Goal: Find specific page/section: Find specific page/section

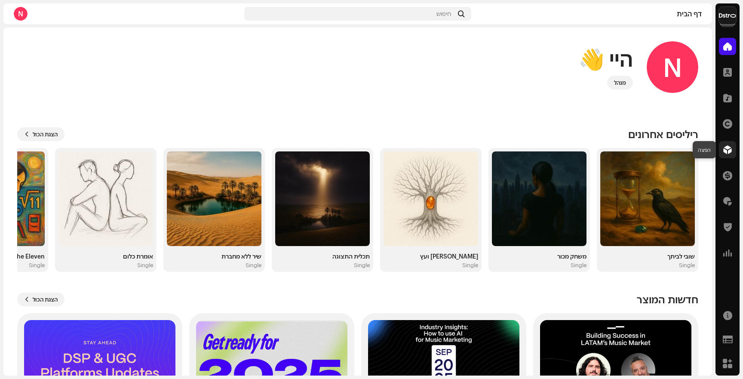
click at [728, 153] on span at bounding box center [727, 149] width 9 height 7
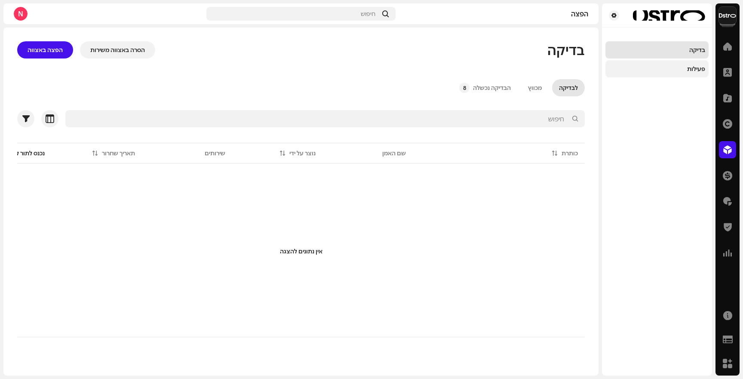
click at [695, 69] on div "פעילות" at bounding box center [696, 68] width 18 height 7
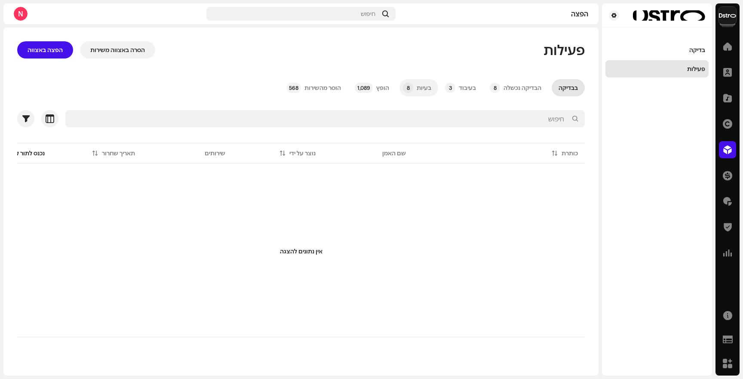
click at [422, 90] on div "בעיות" at bounding box center [423, 87] width 15 height 17
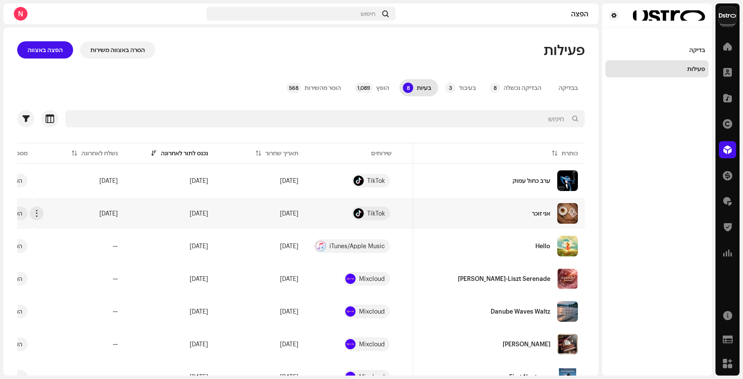
scroll to position [0, -246]
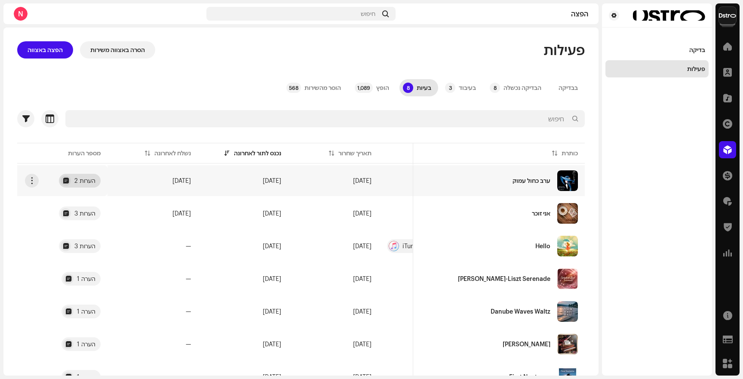
click at [97, 184] on div "2 הערות" at bounding box center [80, 181] width 42 height 14
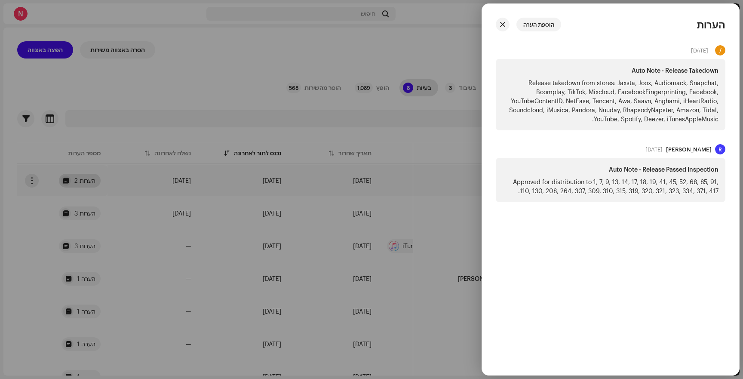
click at [97, 184] on div at bounding box center [371, 189] width 743 height 379
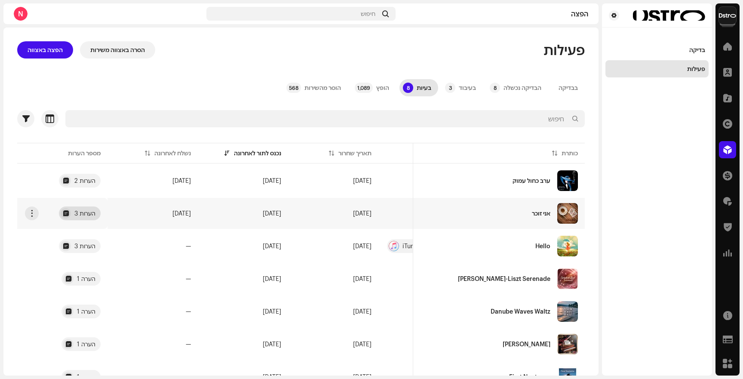
click at [92, 213] on div "3 הערות" at bounding box center [84, 213] width 21 height 6
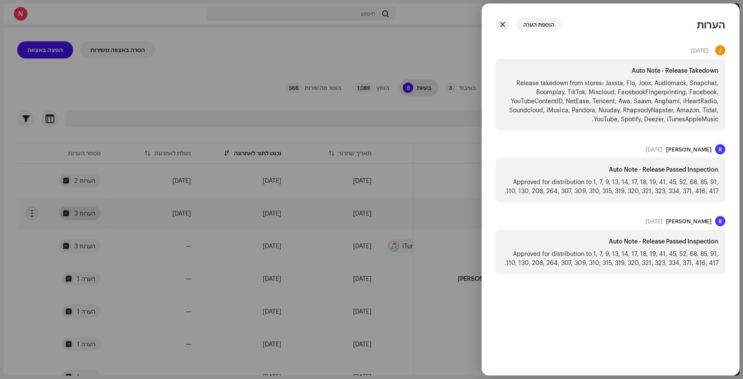
click at [92, 213] on div at bounding box center [371, 189] width 743 height 379
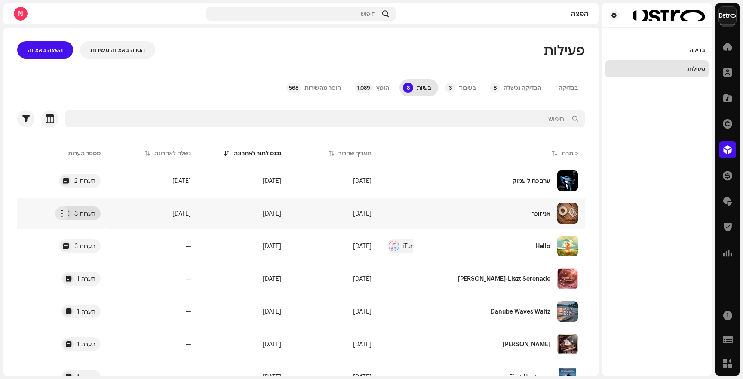
scroll to position [0, 0]
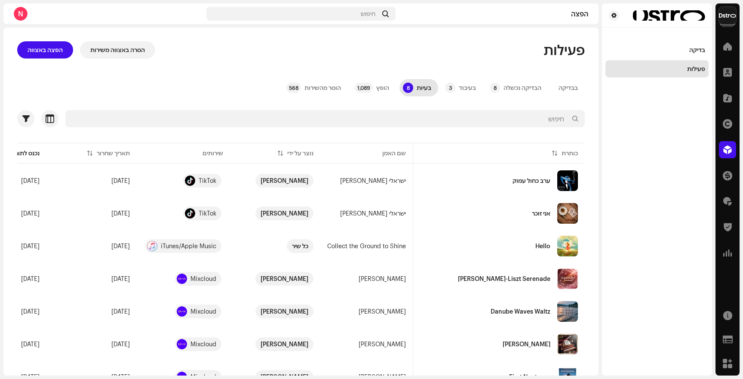
click at [740, 40] on div "Session42 דף הבית לקוחות קטלוג זכויות הפצה פיננסים תמלוגים Trust & Safety אנליט…" at bounding box center [371, 189] width 743 height 379
click at [738, 42] on div "דף הבית" at bounding box center [727, 46] width 24 height 24
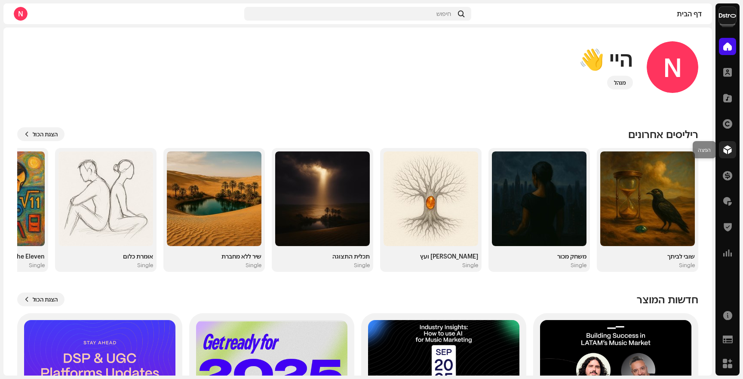
click at [728, 155] on div at bounding box center [727, 149] width 17 height 17
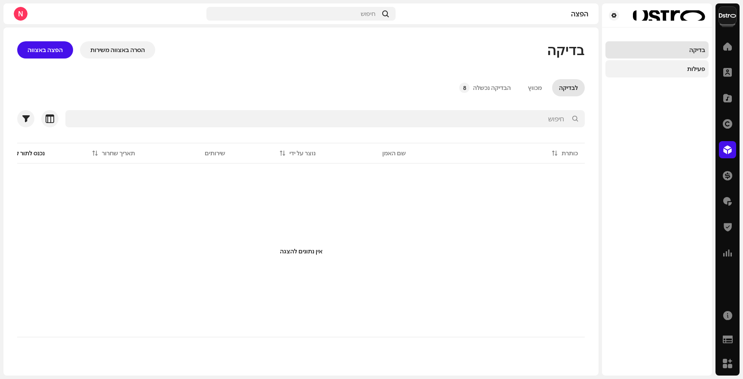
click at [683, 69] on div "פעילות" at bounding box center [657, 68] width 96 height 7
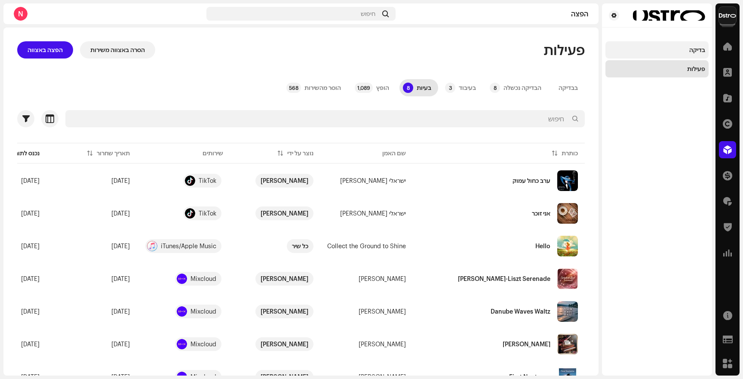
click at [682, 47] on div "בדיקה" at bounding box center [657, 49] width 96 height 7
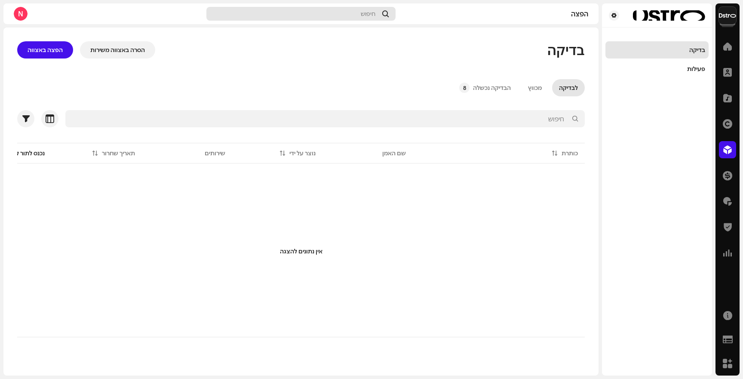
click at [374, 16] on span "חיפוש" at bounding box center [368, 13] width 15 height 7
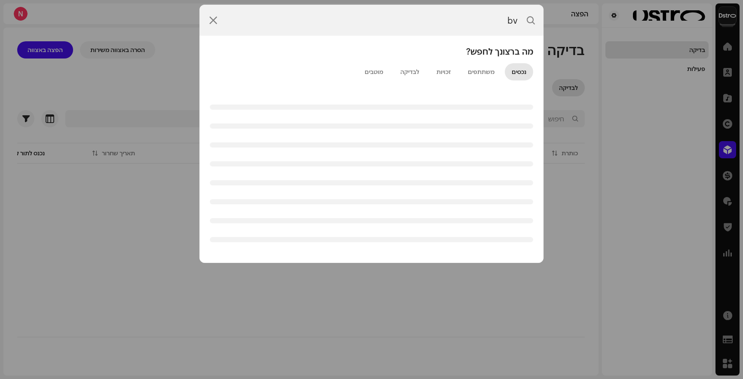
type input "b"
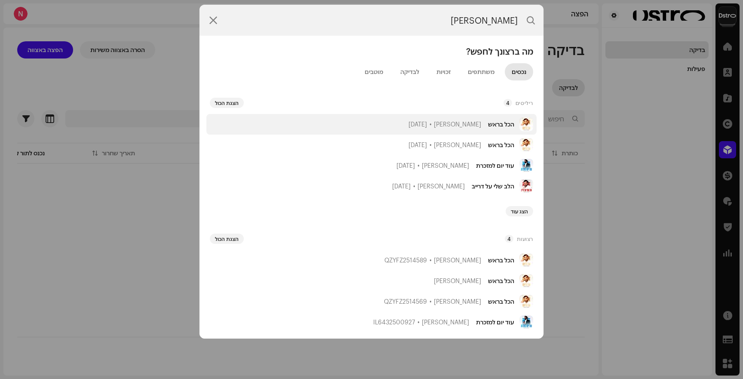
type input "[PERSON_NAME]"
click at [408, 125] on span "[DATE]" at bounding box center [417, 124] width 18 height 7
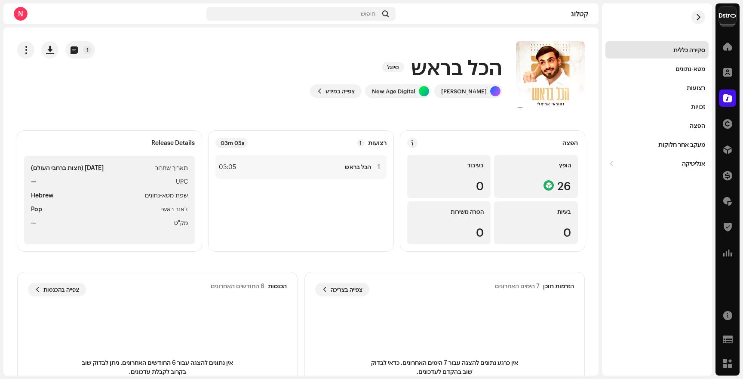
click at [460, 70] on h1 "הכל בראש" at bounding box center [456, 67] width 91 height 28
click at [453, 47] on div "הכל בראש סינגל [PERSON_NAME] New Age Digital צפייה במידע 1" at bounding box center [347, 75] width 476 height 69
